Goal: Information Seeking & Learning: Learn about a topic

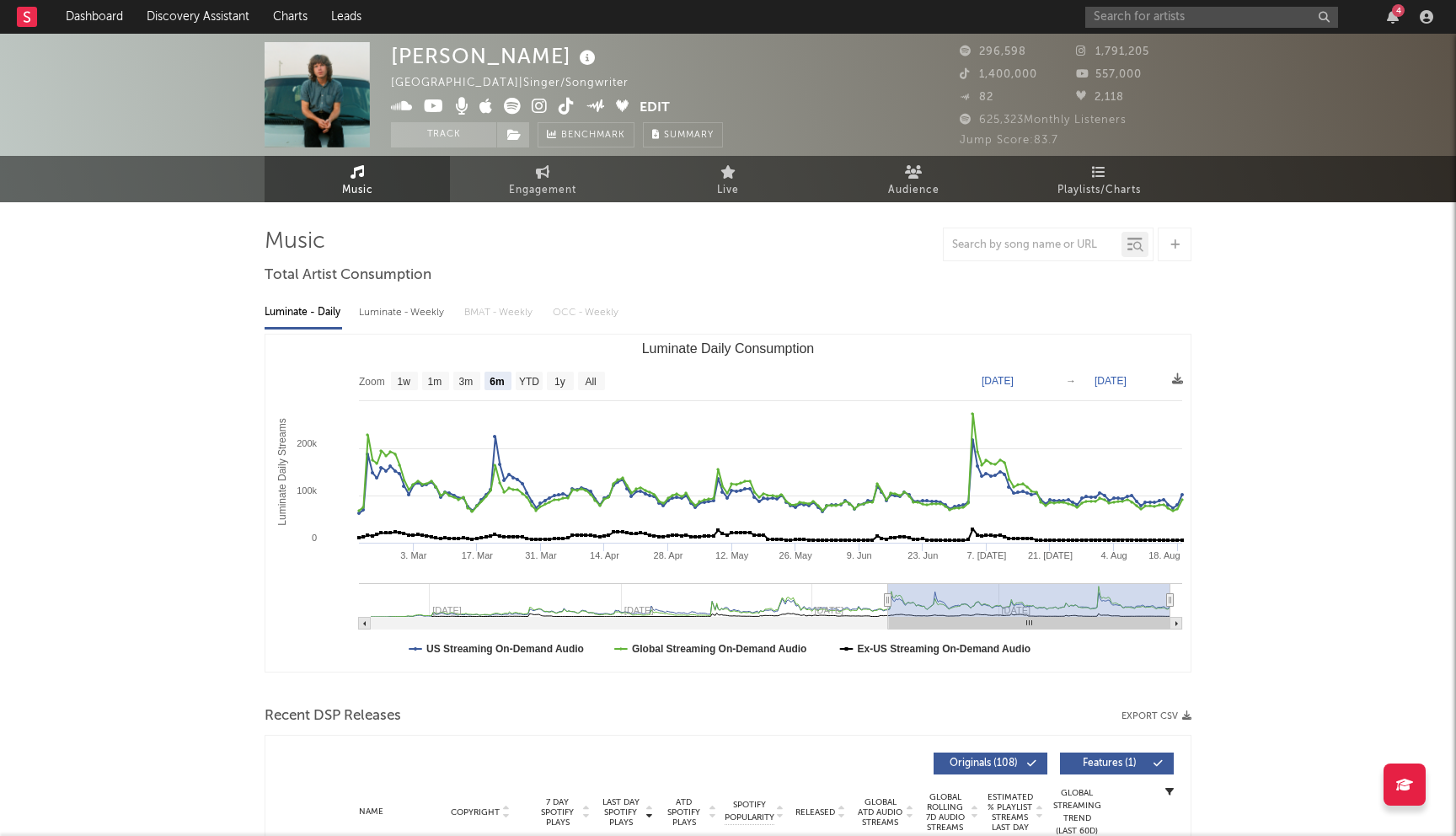
select select "6m"
click at [1123, 23] on input "text" at bounding box center [1212, 17] width 253 height 21
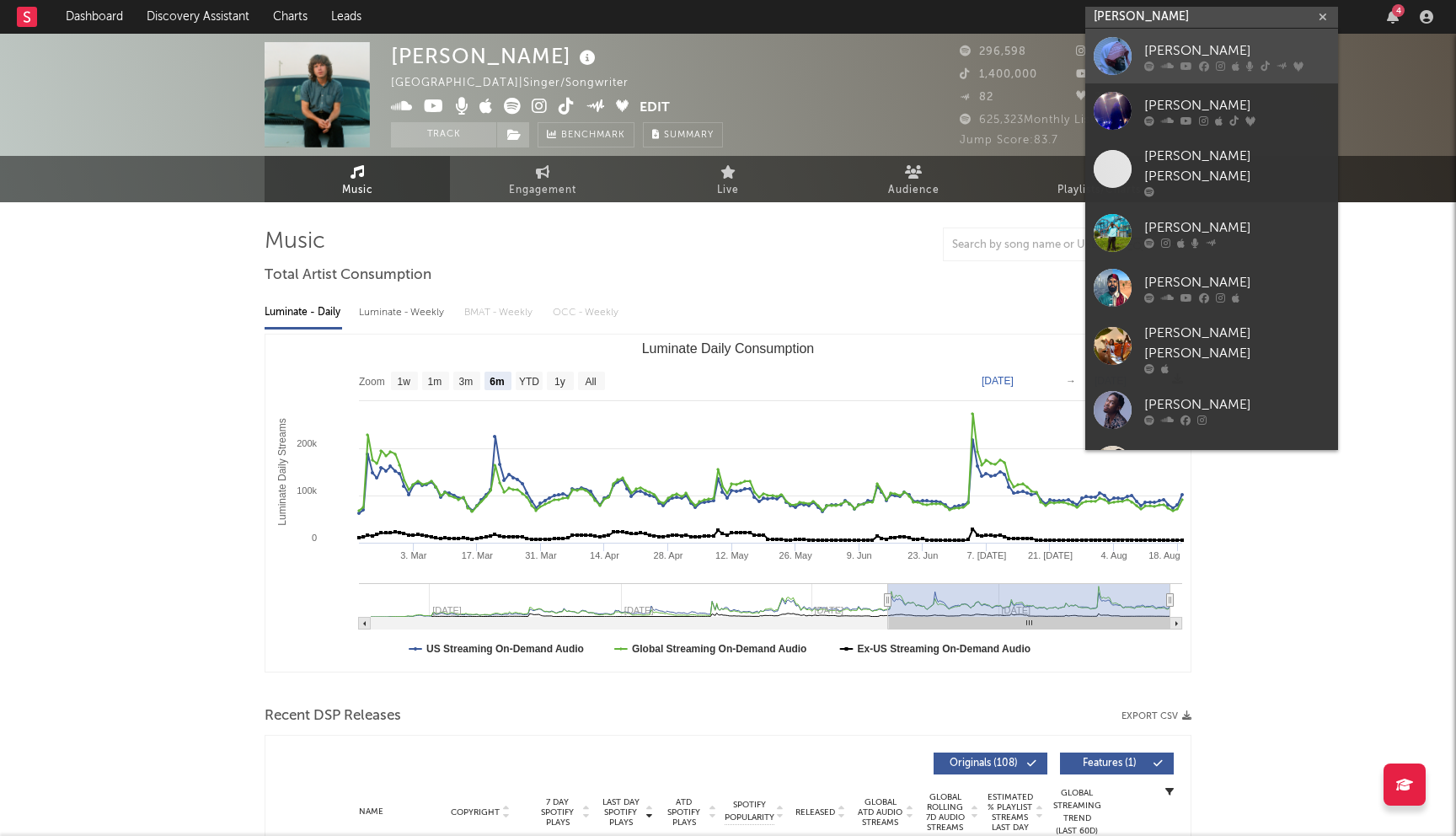
type input "malik elijah"
click at [1170, 53] on div "[PERSON_NAME]" at bounding box center [1237, 51] width 185 height 20
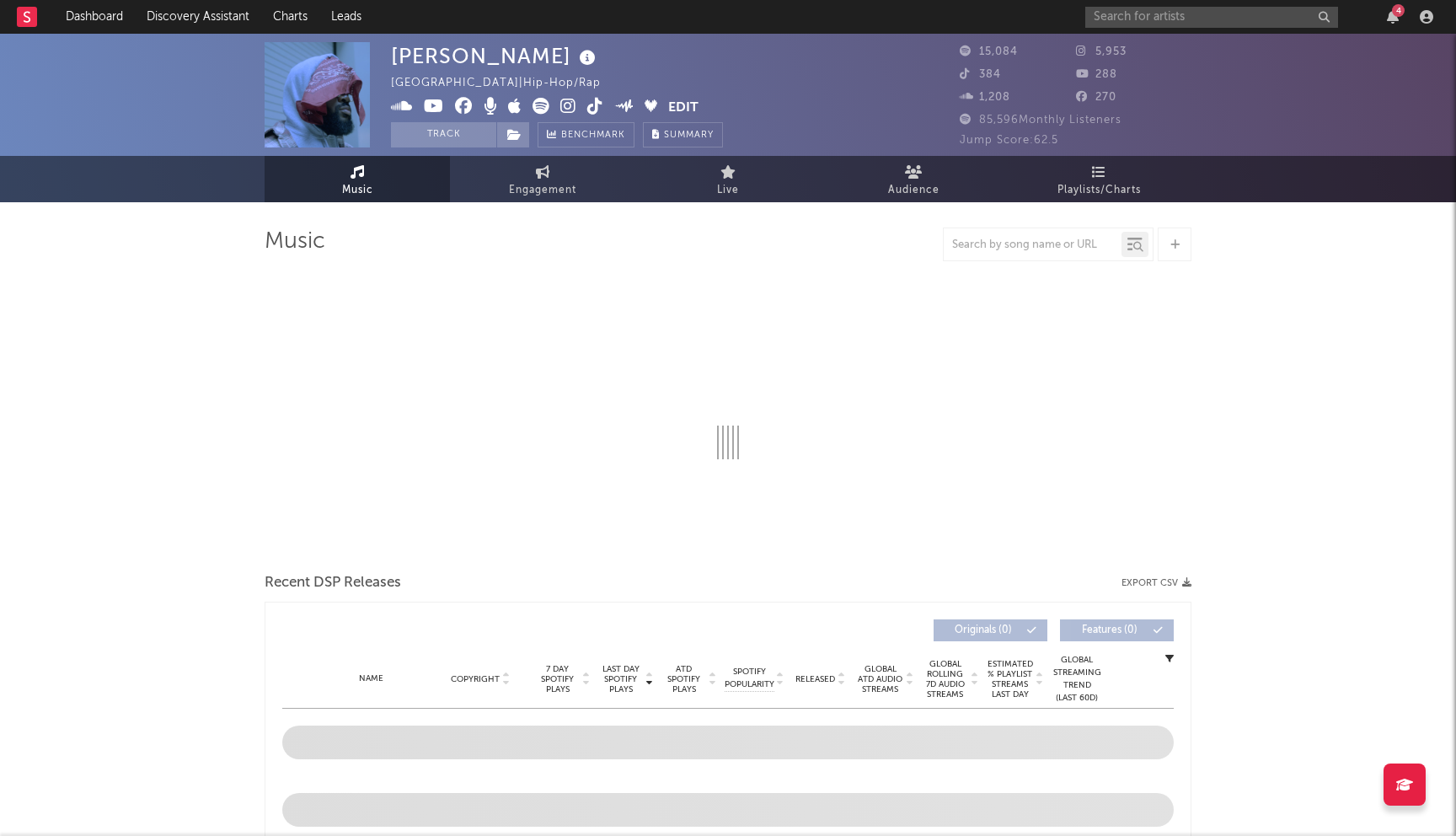
select select "6m"
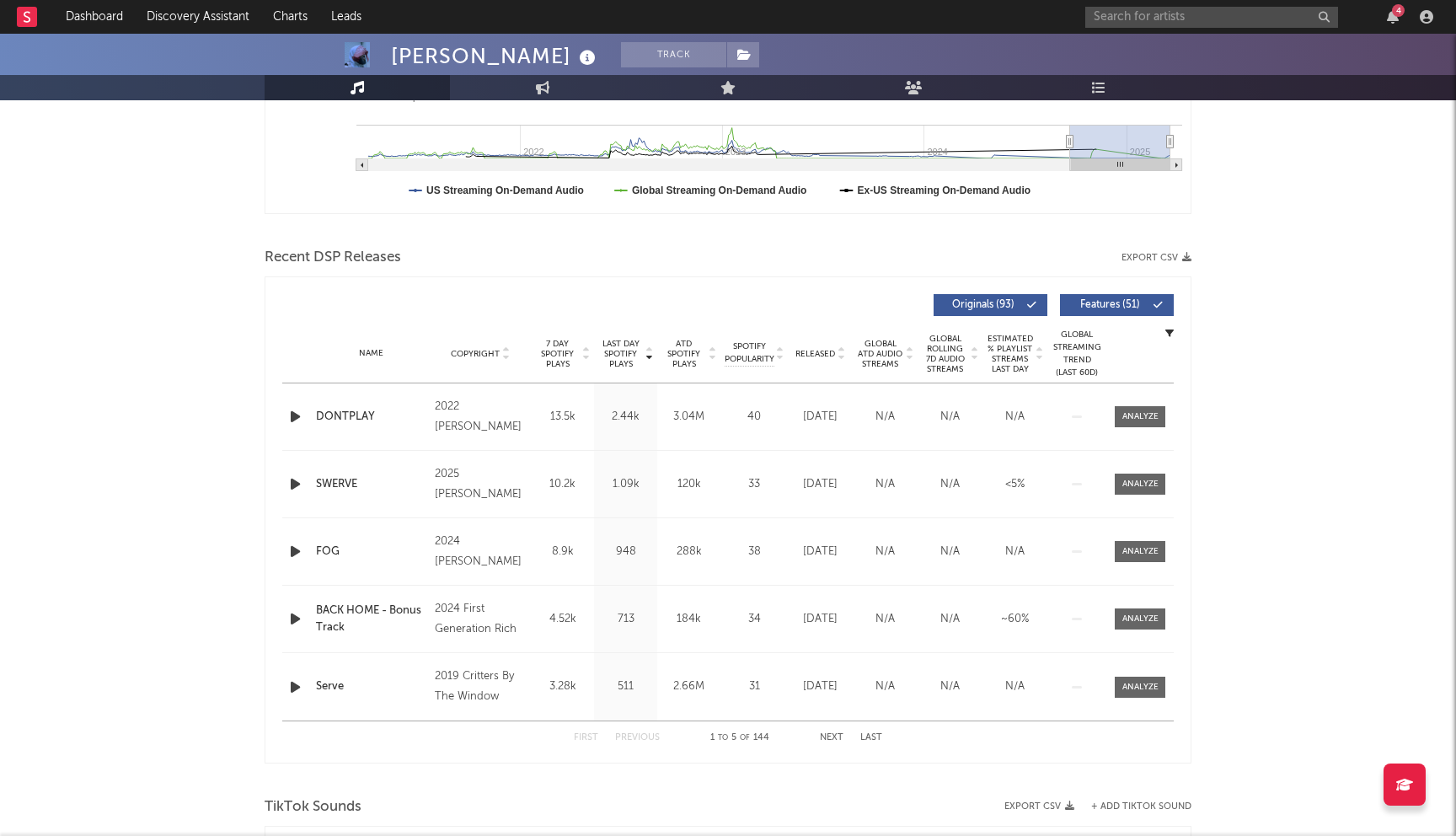
scroll to position [636, 0]
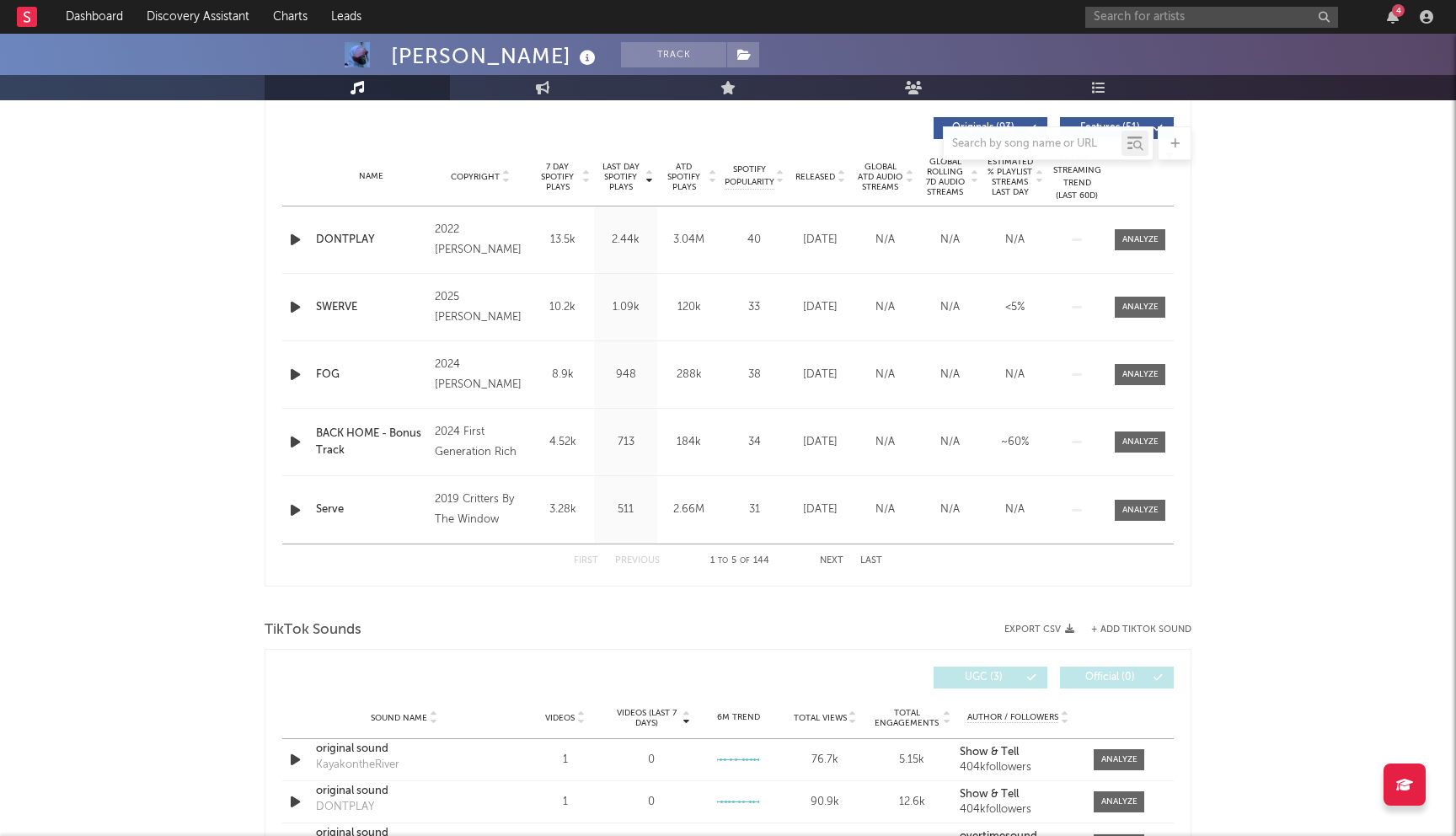
click at [829, 556] on button "Next" at bounding box center [832, 560] width 24 height 9
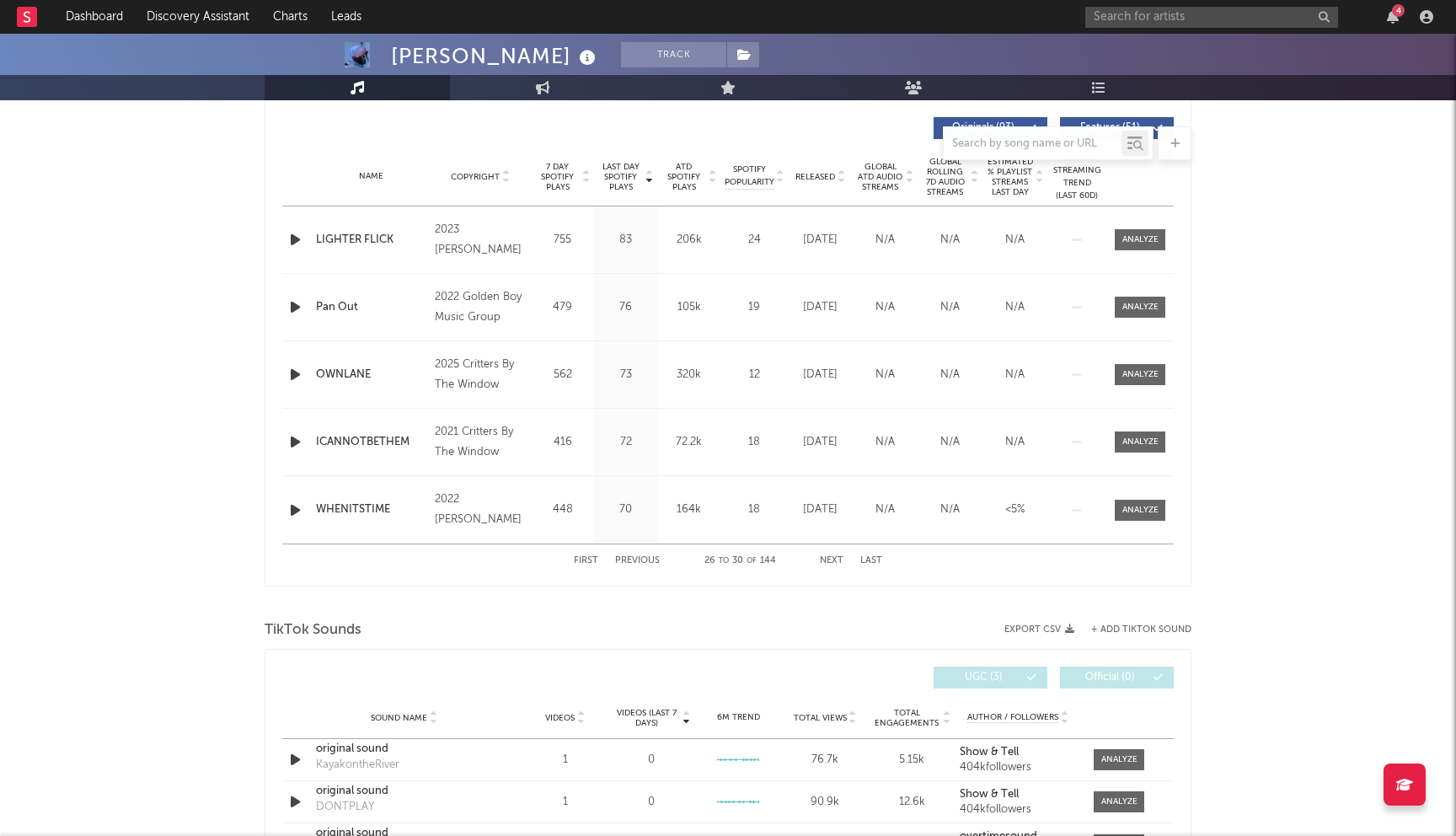
click at [829, 556] on button "Next" at bounding box center [832, 560] width 24 height 9
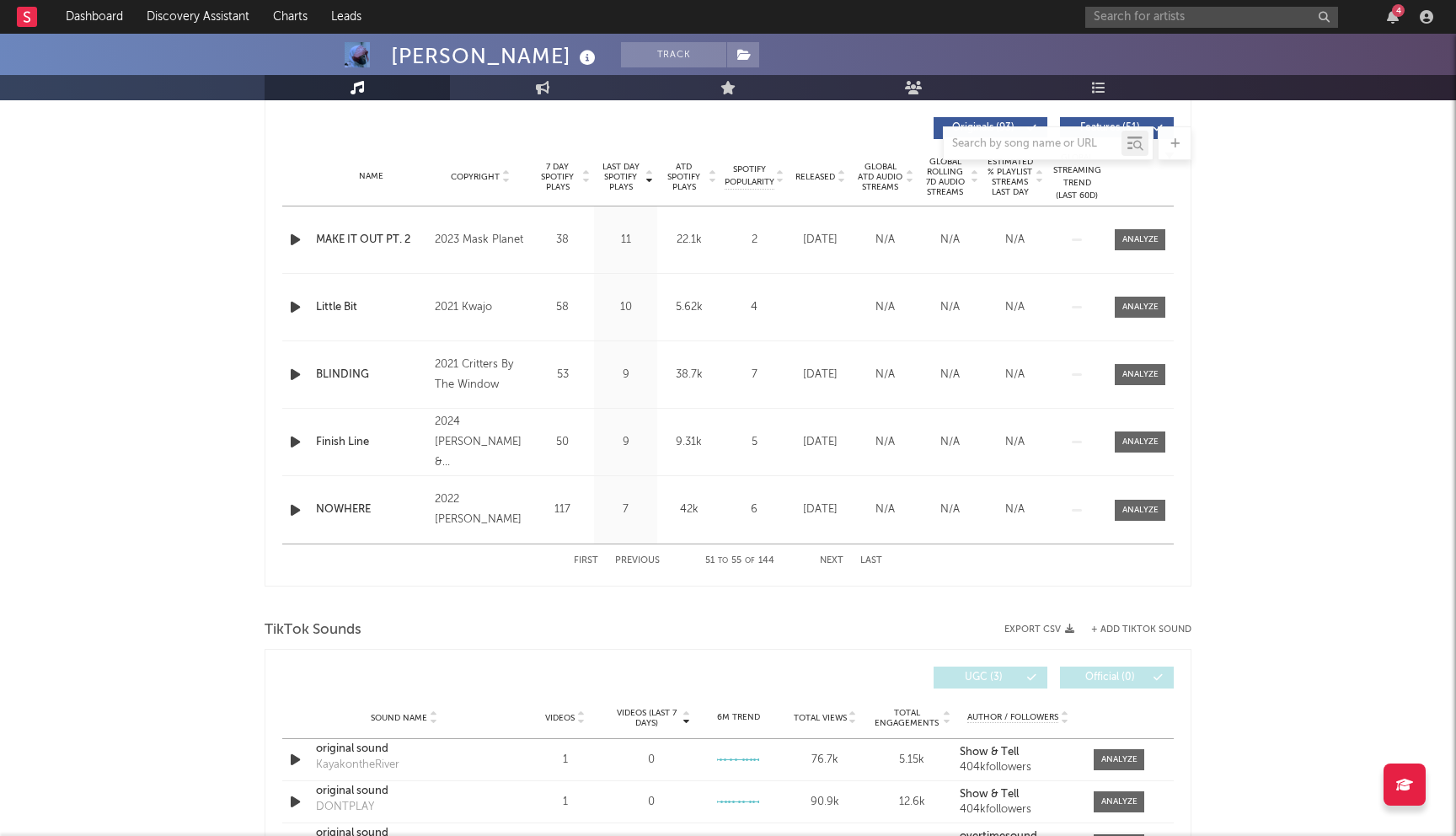
click at [829, 556] on button "Next" at bounding box center [832, 560] width 24 height 9
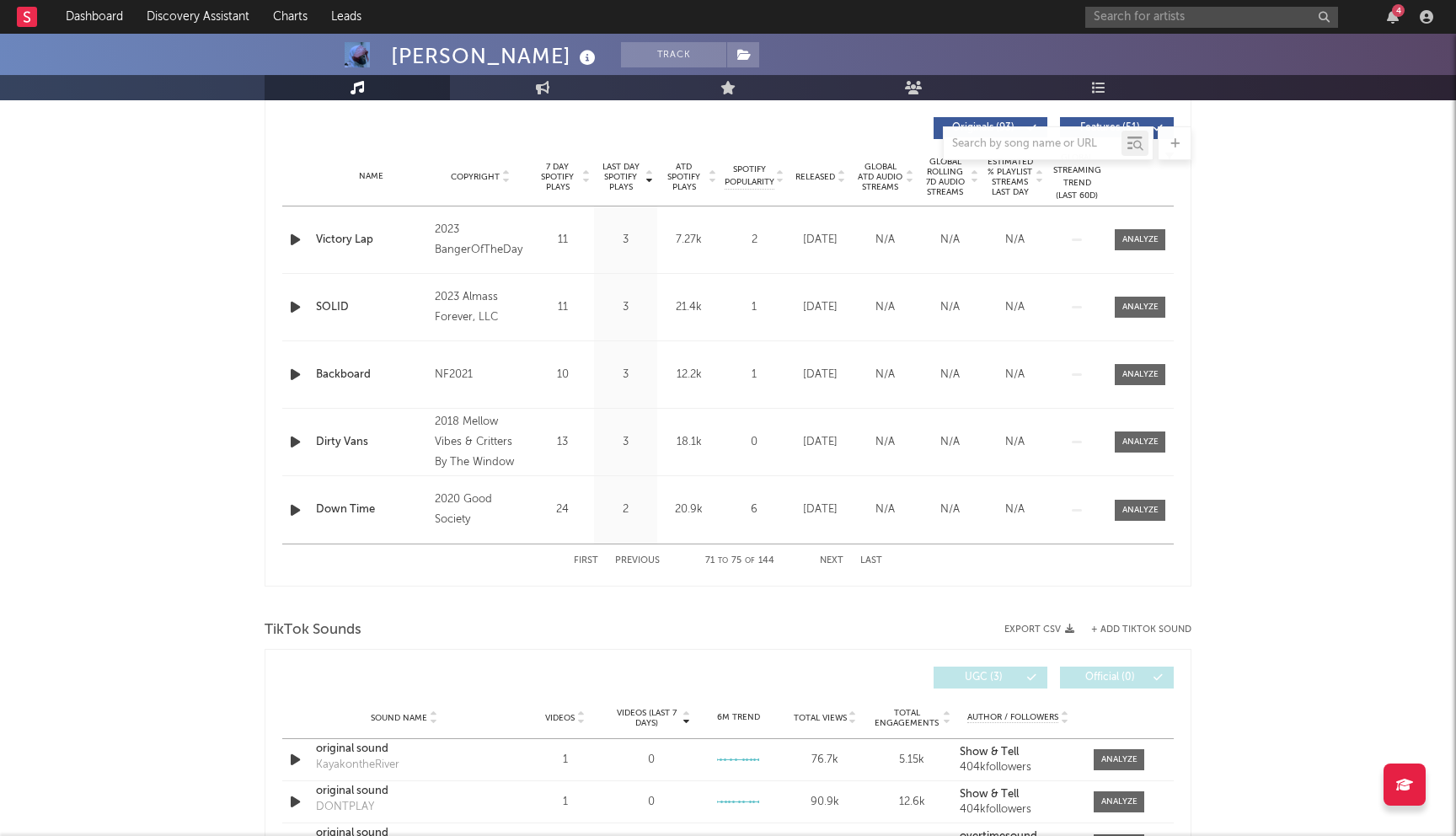
click at [829, 556] on button "Next" at bounding box center [832, 560] width 24 height 9
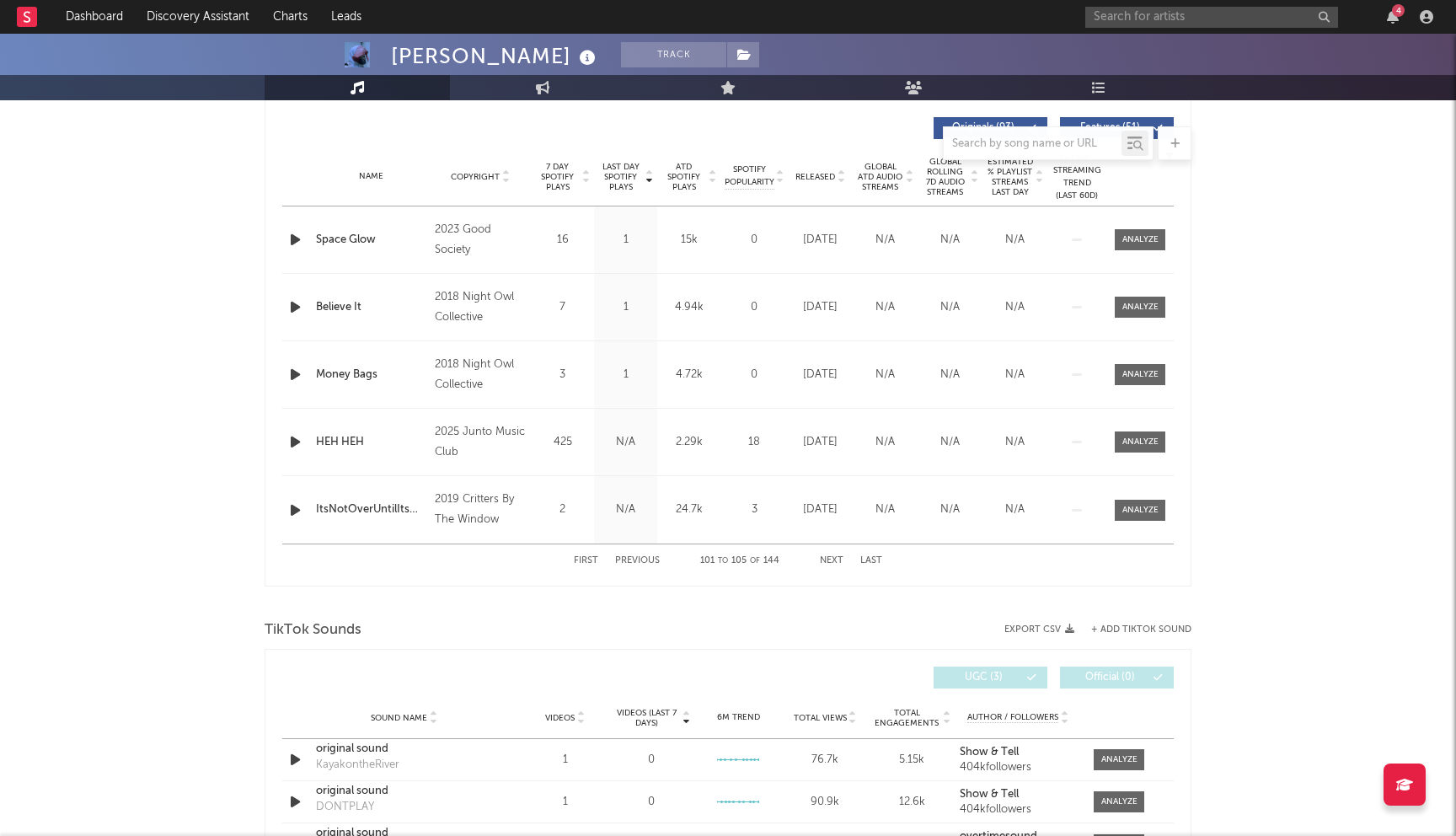
click at [641, 557] on button "Previous" at bounding box center [637, 560] width 45 height 9
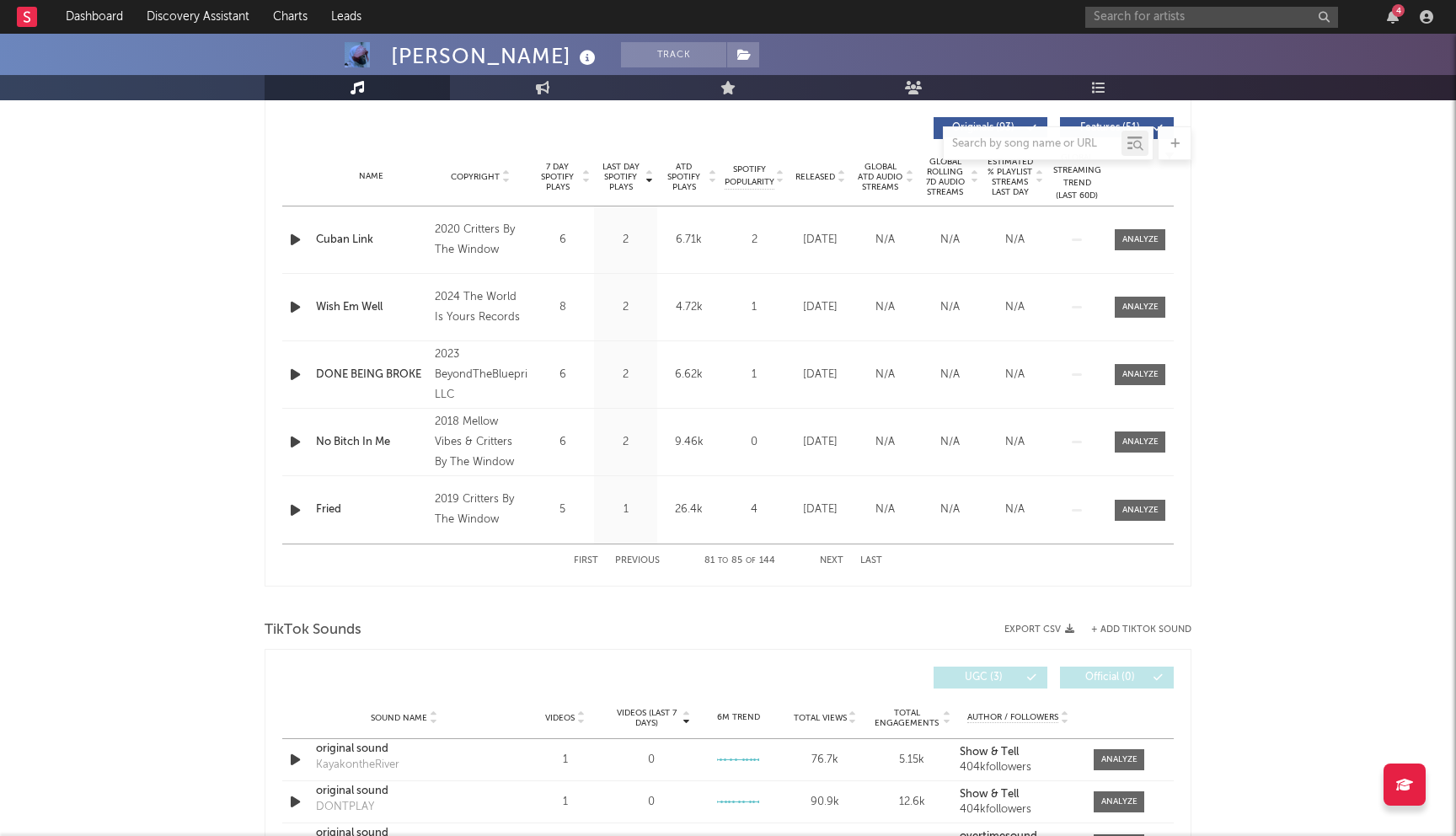
click at [641, 557] on button "Previous" at bounding box center [637, 560] width 45 height 9
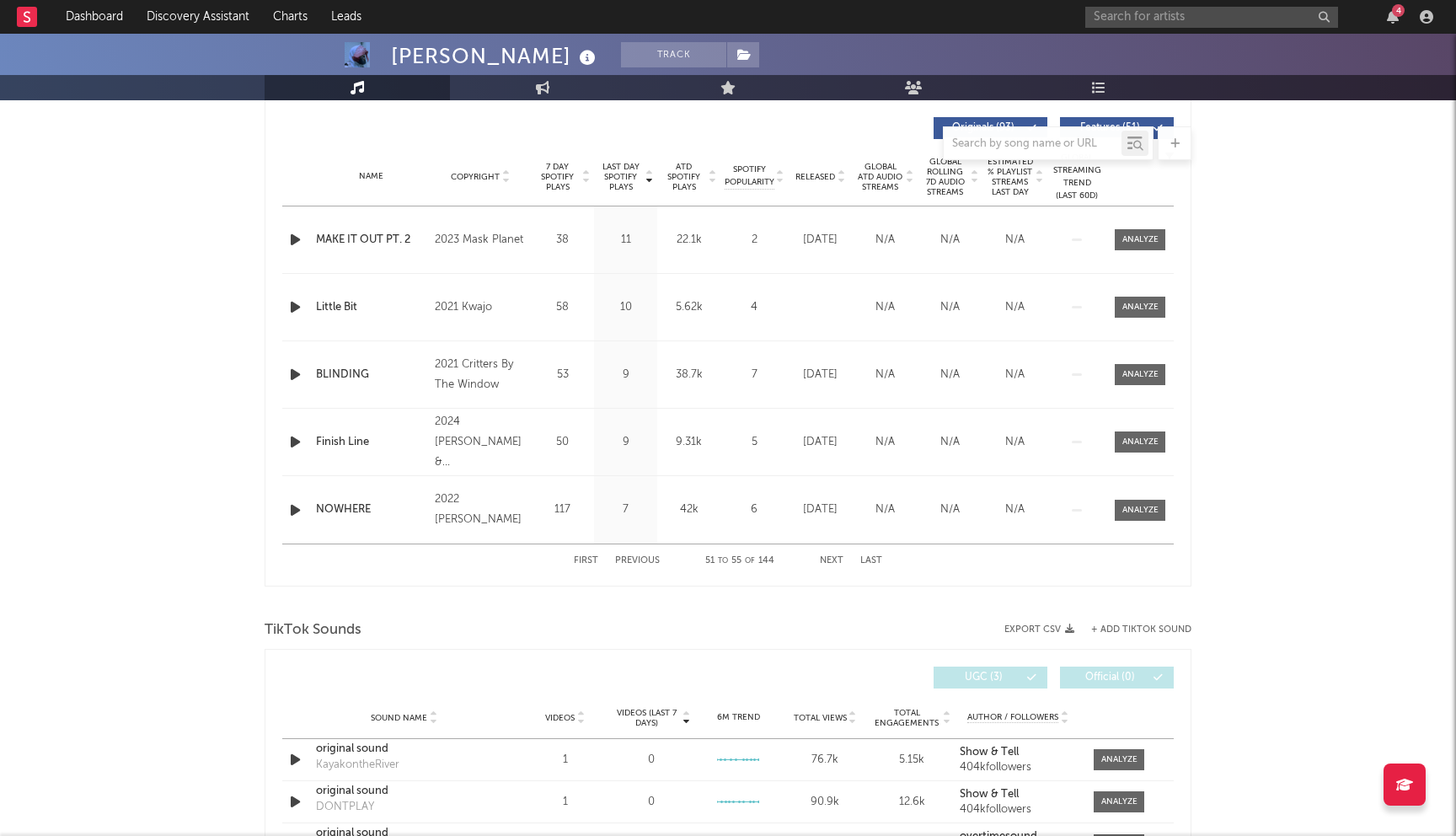
click at [641, 557] on button "Previous" at bounding box center [637, 560] width 45 height 9
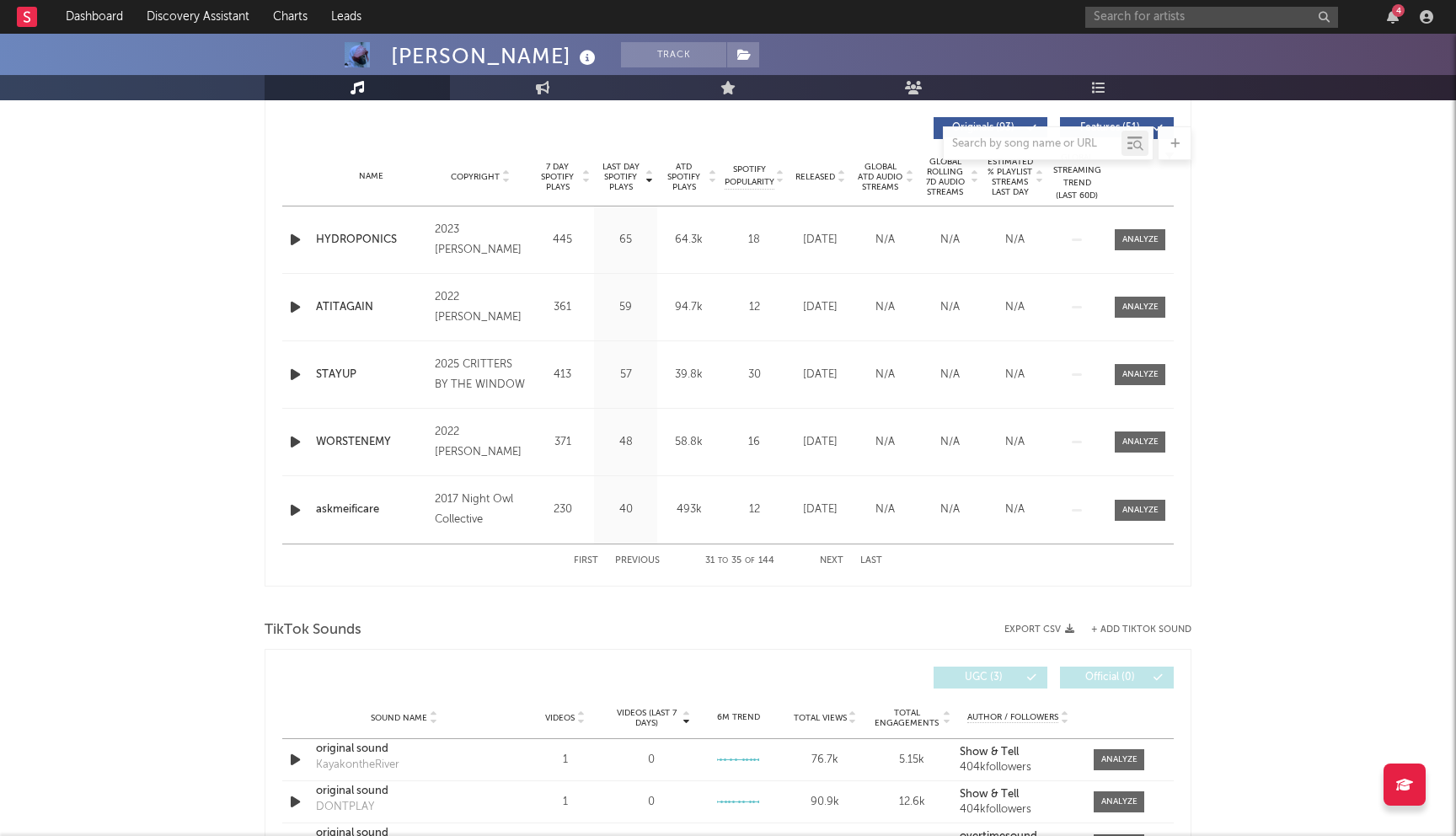
click at [641, 557] on button "Previous" at bounding box center [637, 560] width 45 height 9
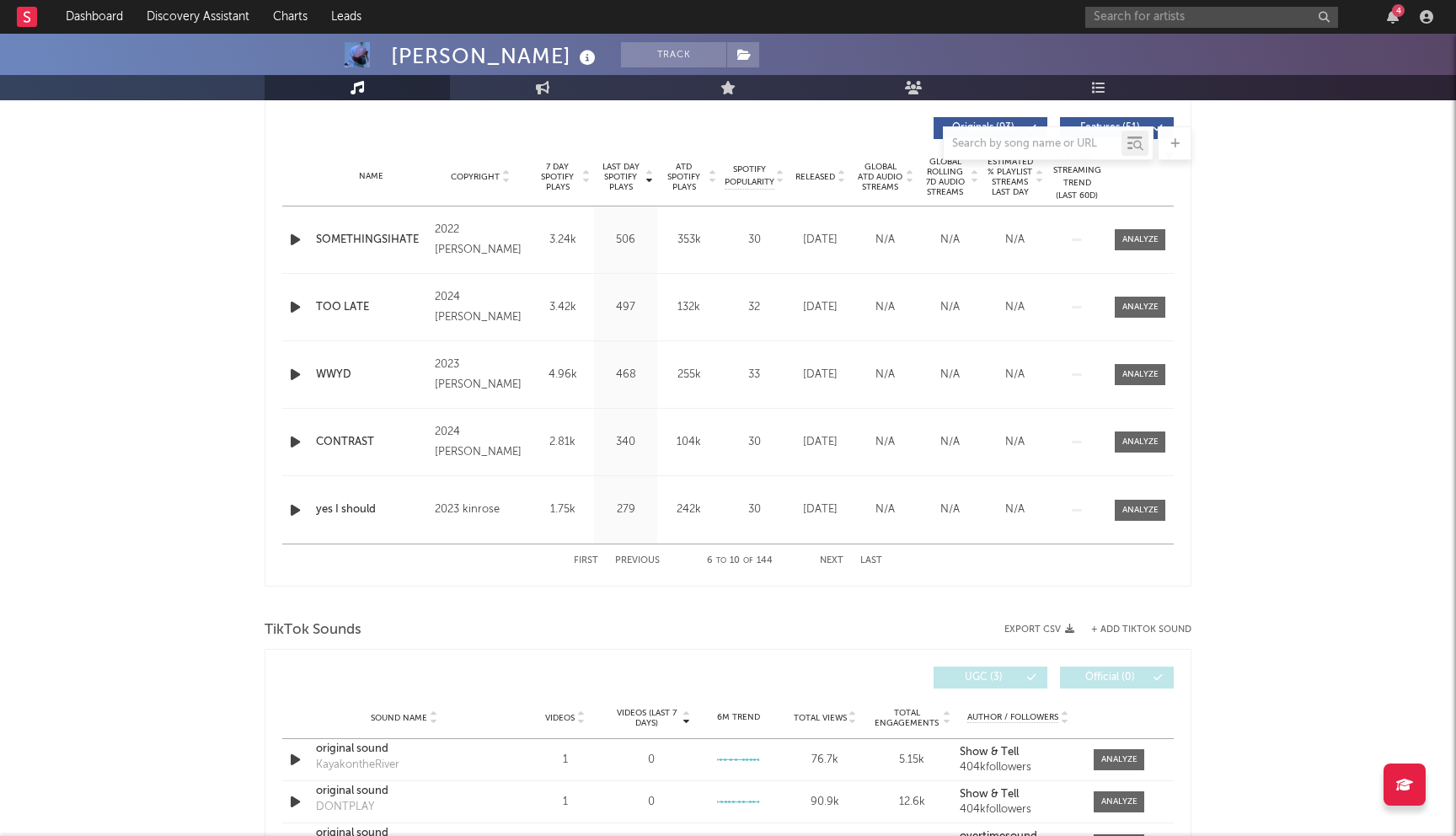
click at [641, 557] on button "Previous" at bounding box center [637, 560] width 45 height 9
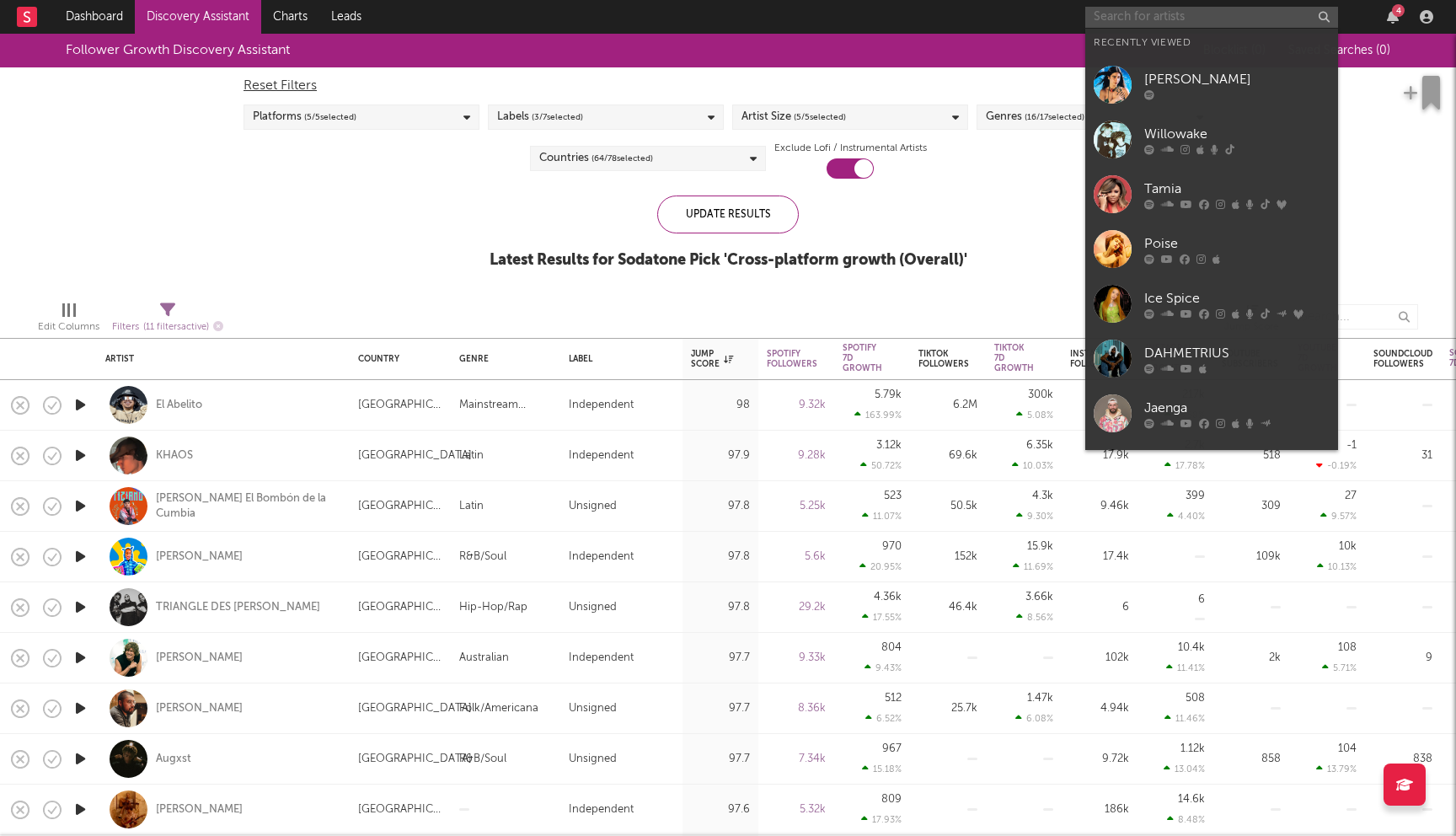
click at [1205, 19] on input "text" at bounding box center [1212, 17] width 253 height 21
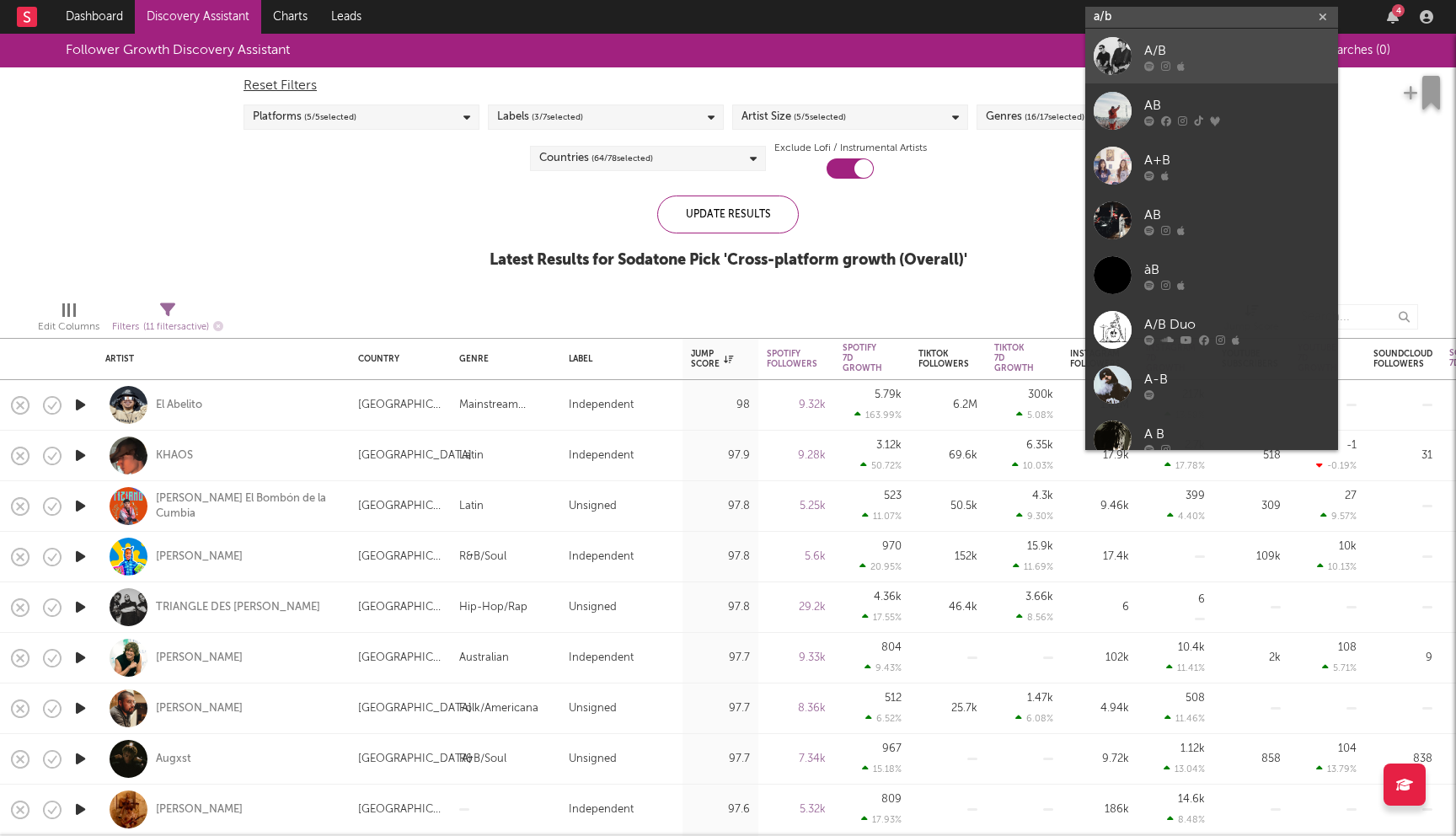
type input "a/b"
click at [1230, 59] on div "A/B" at bounding box center [1237, 51] width 185 height 20
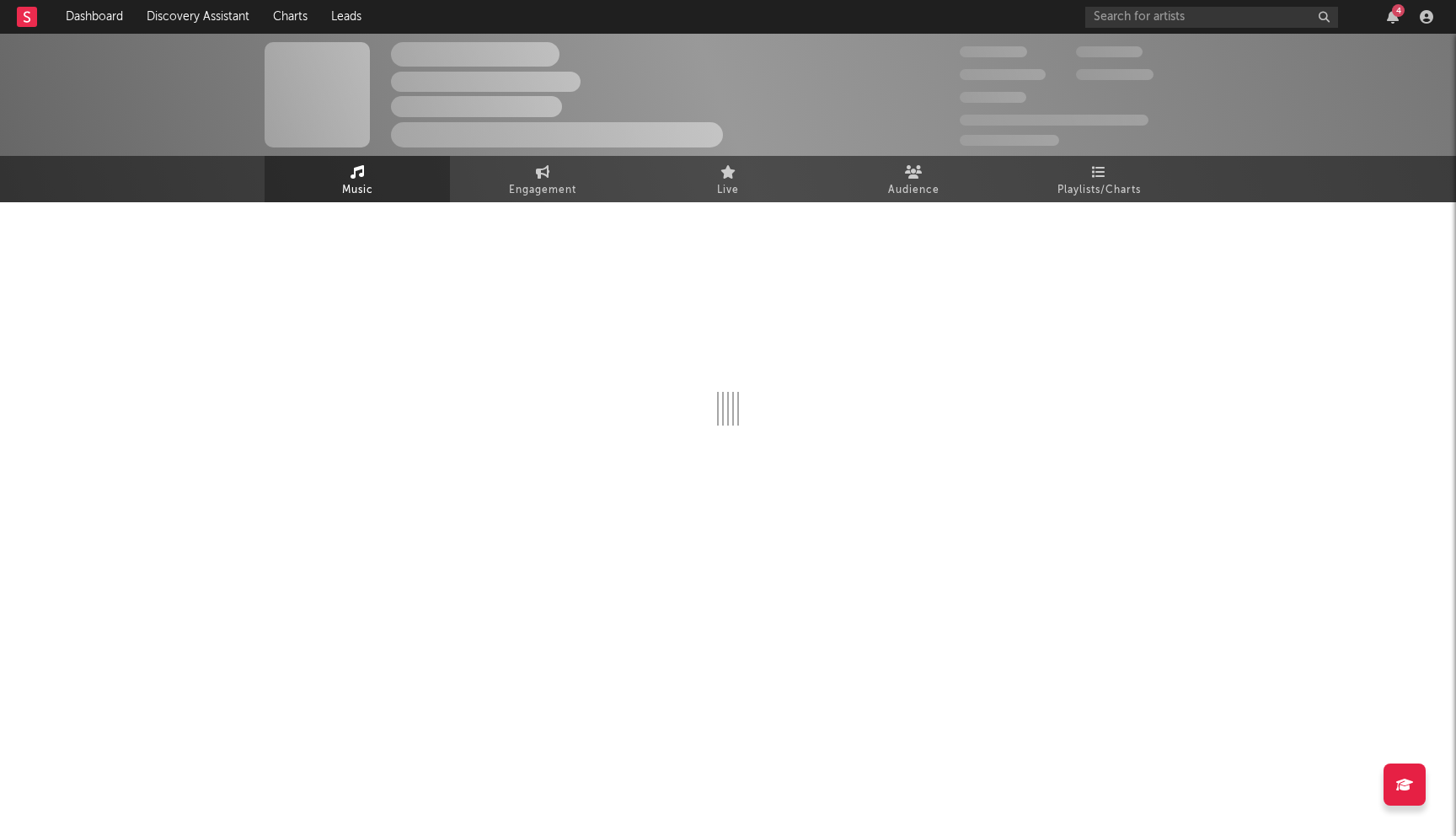
select select "1w"
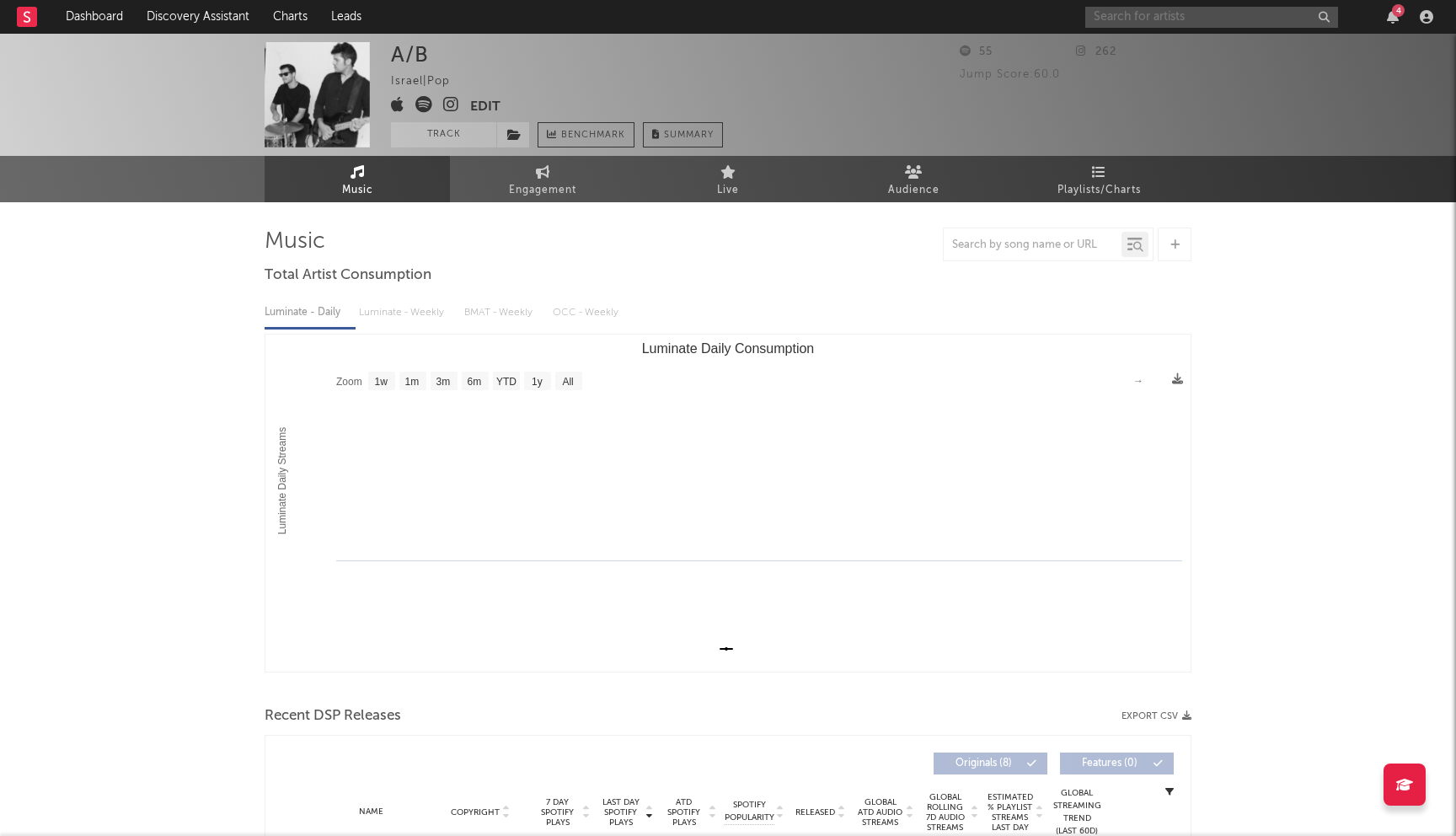
click at [1153, 9] on input "text" at bounding box center [1212, 17] width 253 height 21
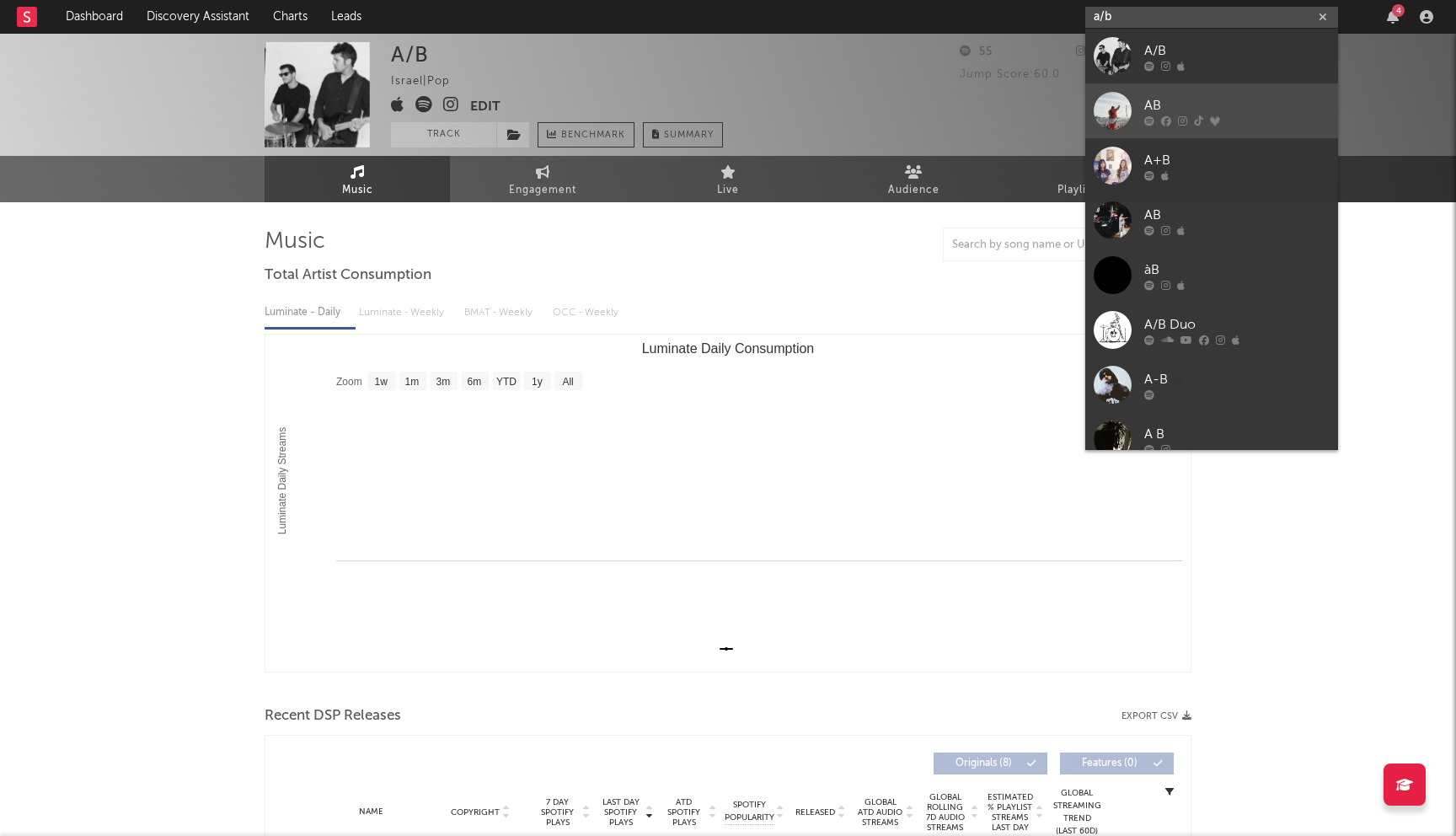
type input "a/b"
click at [1222, 111] on div "AB" at bounding box center [1237, 105] width 185 height 20
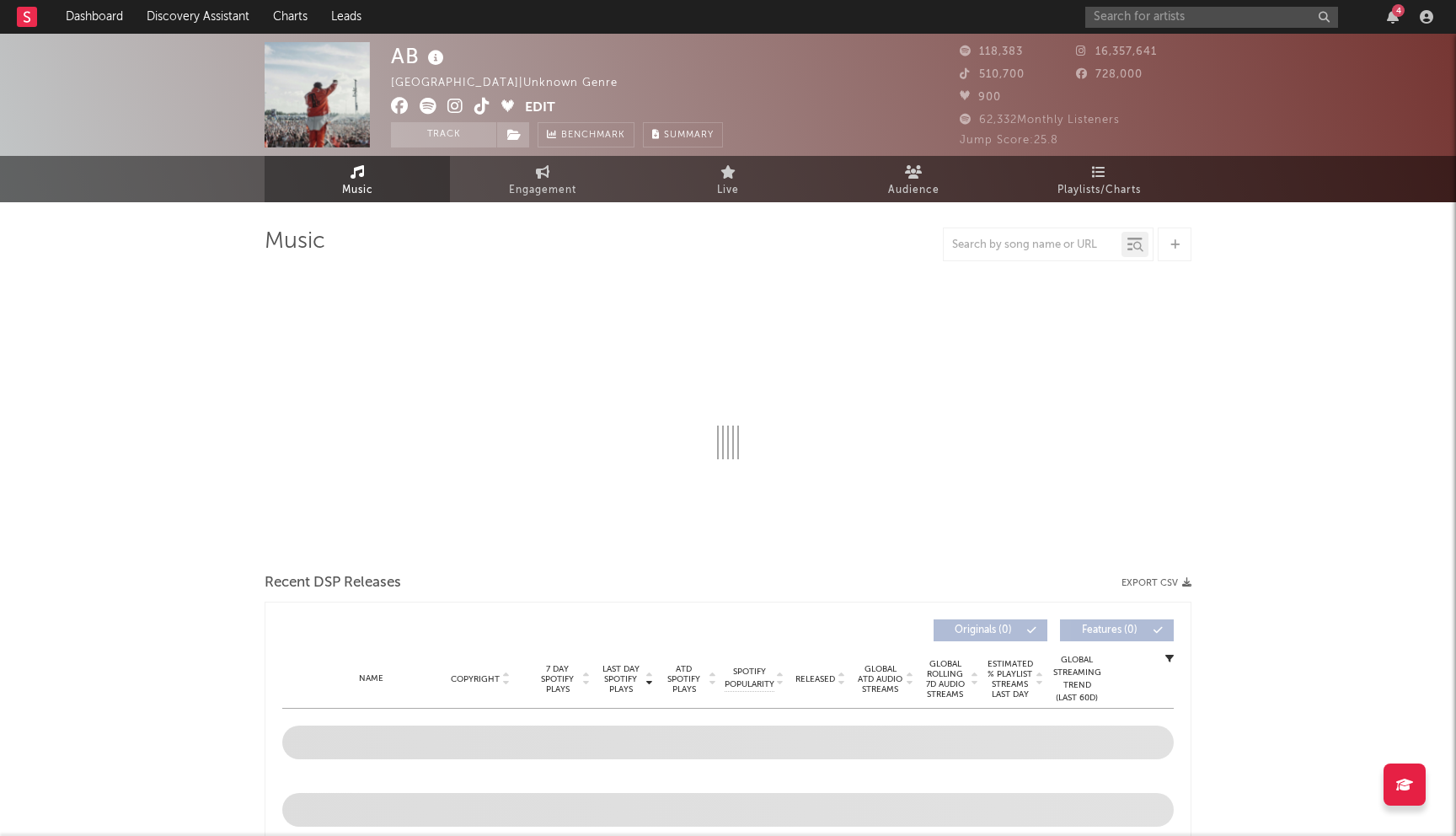
select select "6m"
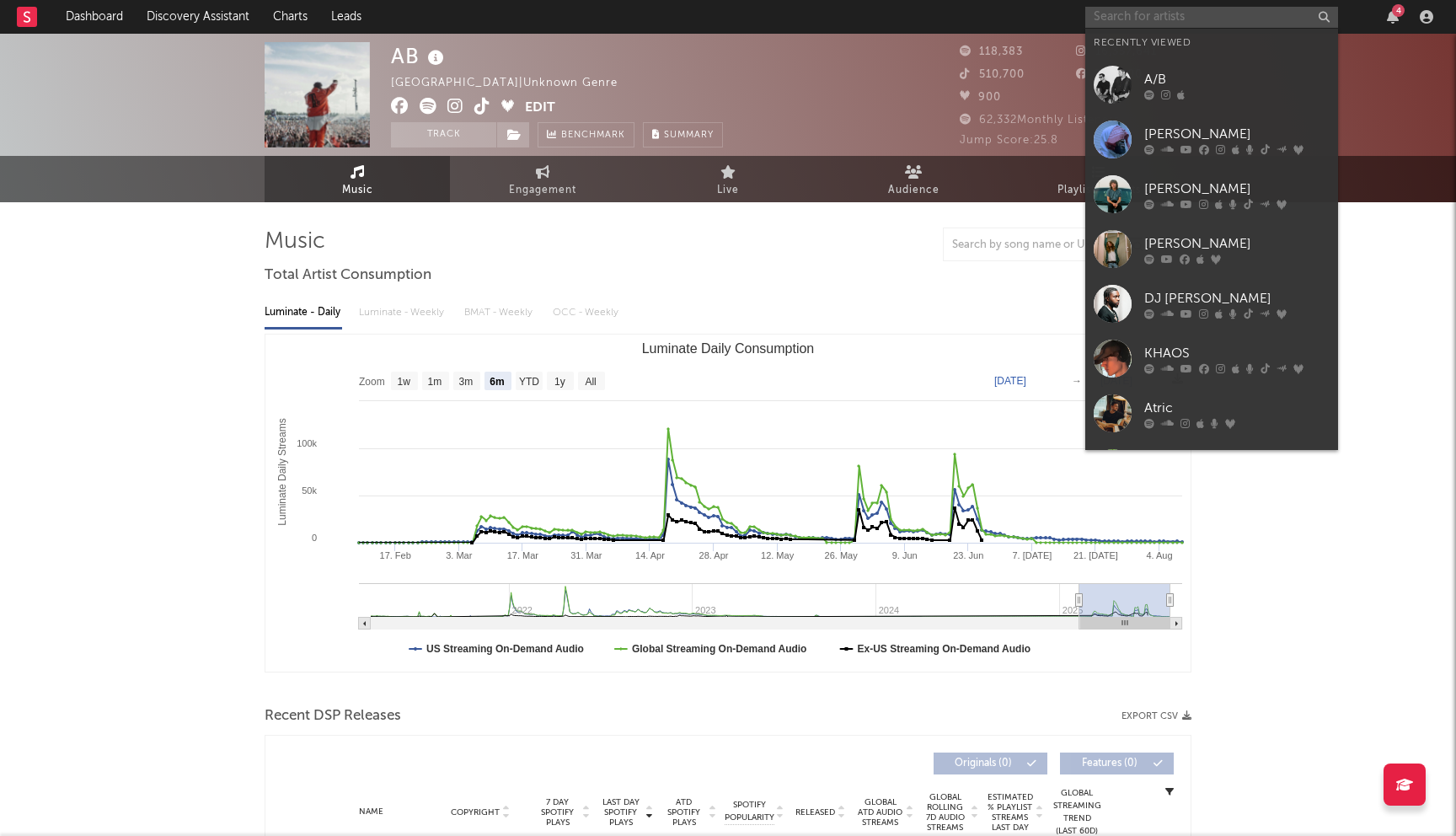
click at [1103, 22] on input "text" at bounding box center [1212, 17] width 253 height 21
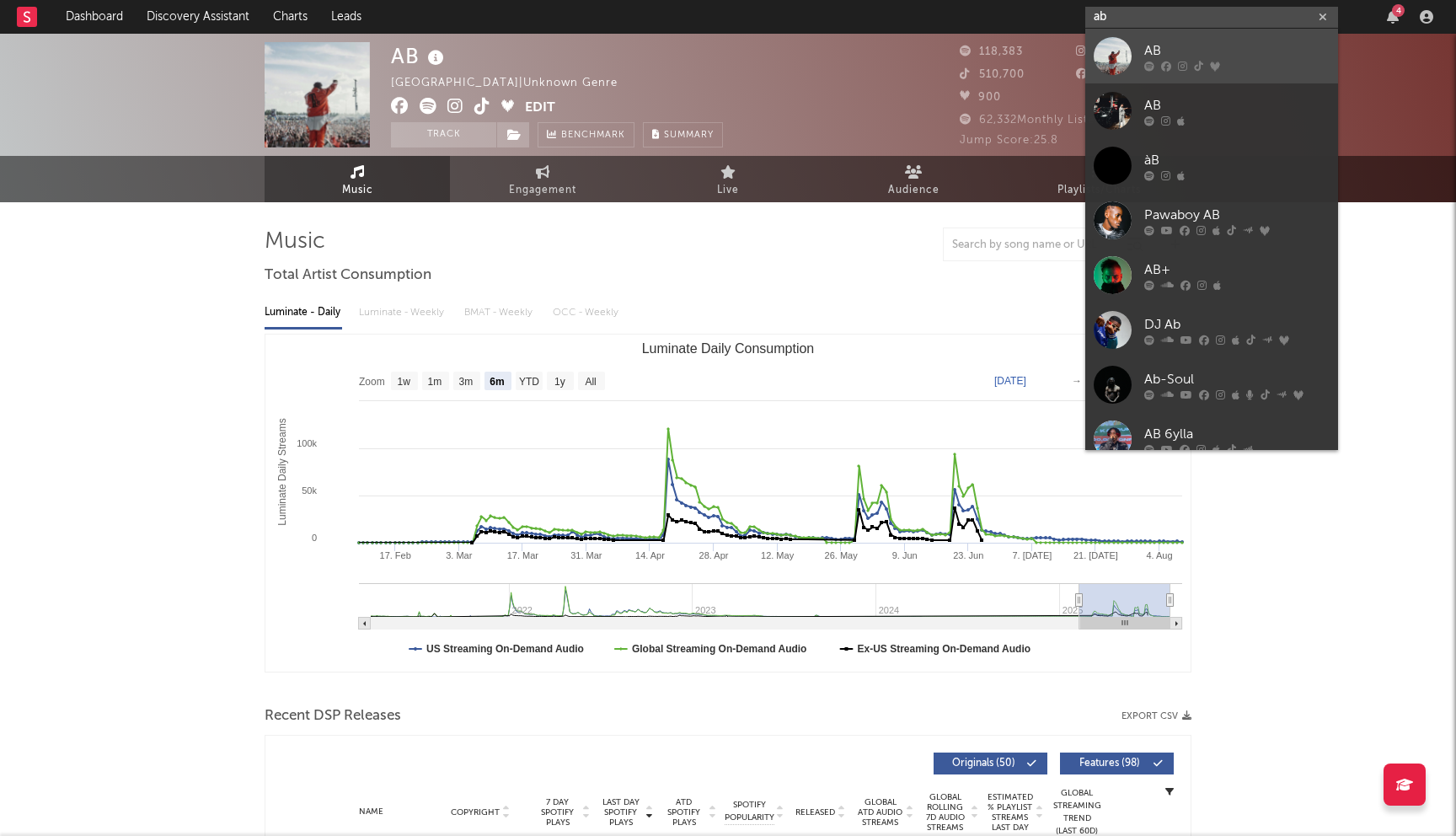
type input "ab"
click at [1165, 54] on div "AB" at bounding box center [1237, 51] width 185 height 20
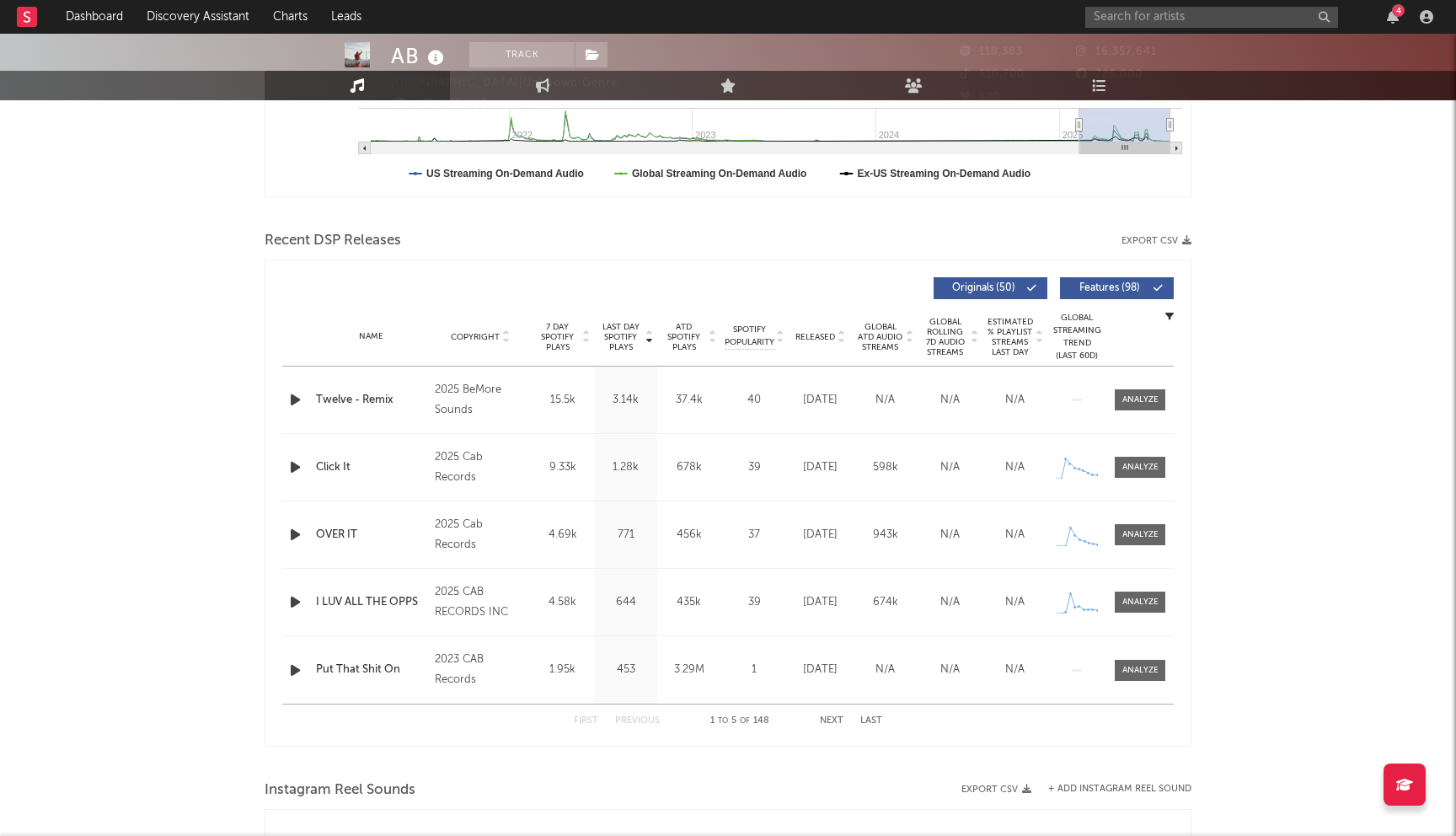
scroll to position [616, 0]
